Goal: Use online tool/utility: Utilize a website feature to perform a specific function

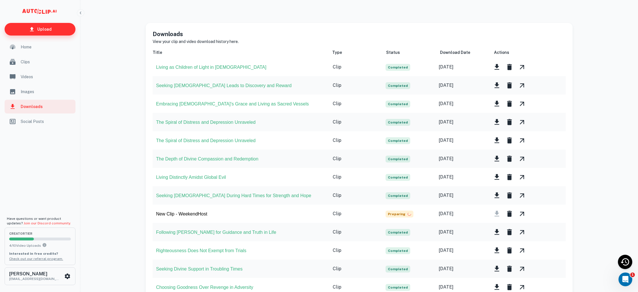
click at [42, 29] on p "Upload" at bounding box center [44, 29] width 14 height 6
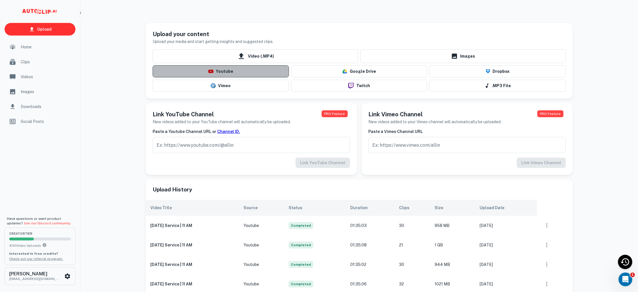
click at [213, 72] on img "button" at bounding box center [210, 71] width 5 height 3
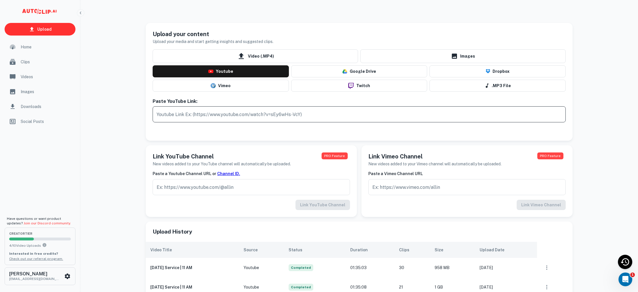
click at [219, 114] on input "text" at bounding box center [359, 114] width 413 height 16
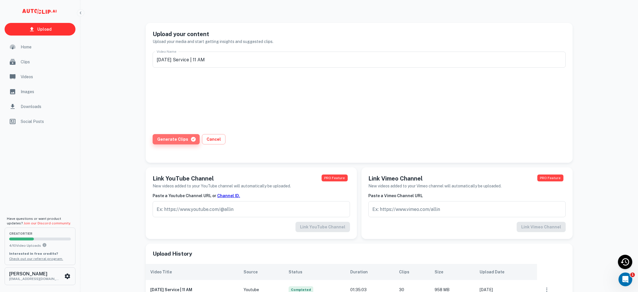
click at [178, 137] on button "Generate Clips" at bounding box center [176, 139] width 47 height 10
